Goal: Entertainment & Leisure: Consume media (video, audio)

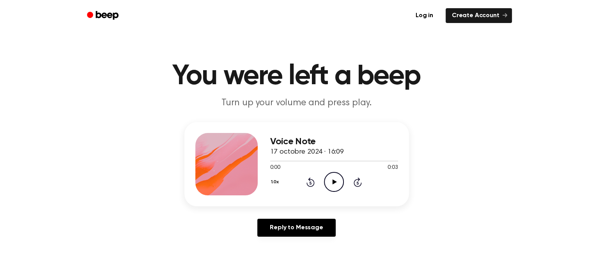
click at [339, 176] on icon "Play Audio" at bounding box center [334, 182] width 20 height 20
click at [331, 177] on icon "Play Audio" at bounding box center [334, 182] width 20 height 20
click at [331, 181] on icon "Play Audio" at bounding box center [334, 182] width 20 height 20
click at [335, 181] on icon "Play Audio" at bounding box center [334, 182] width 20 height 20
